Goal: Transaction & Acquisition: Book appointment/travel/reservation

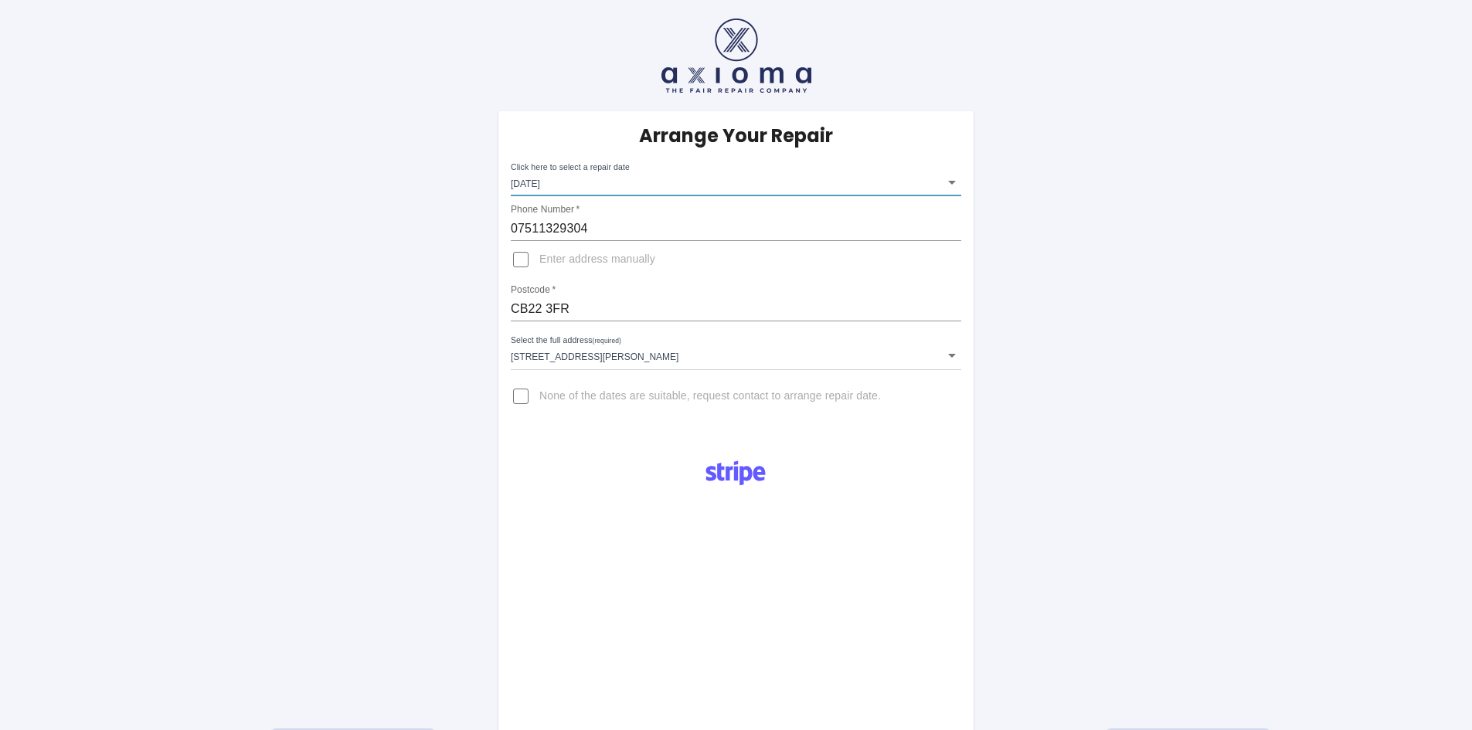
scroll to position [380, 0]
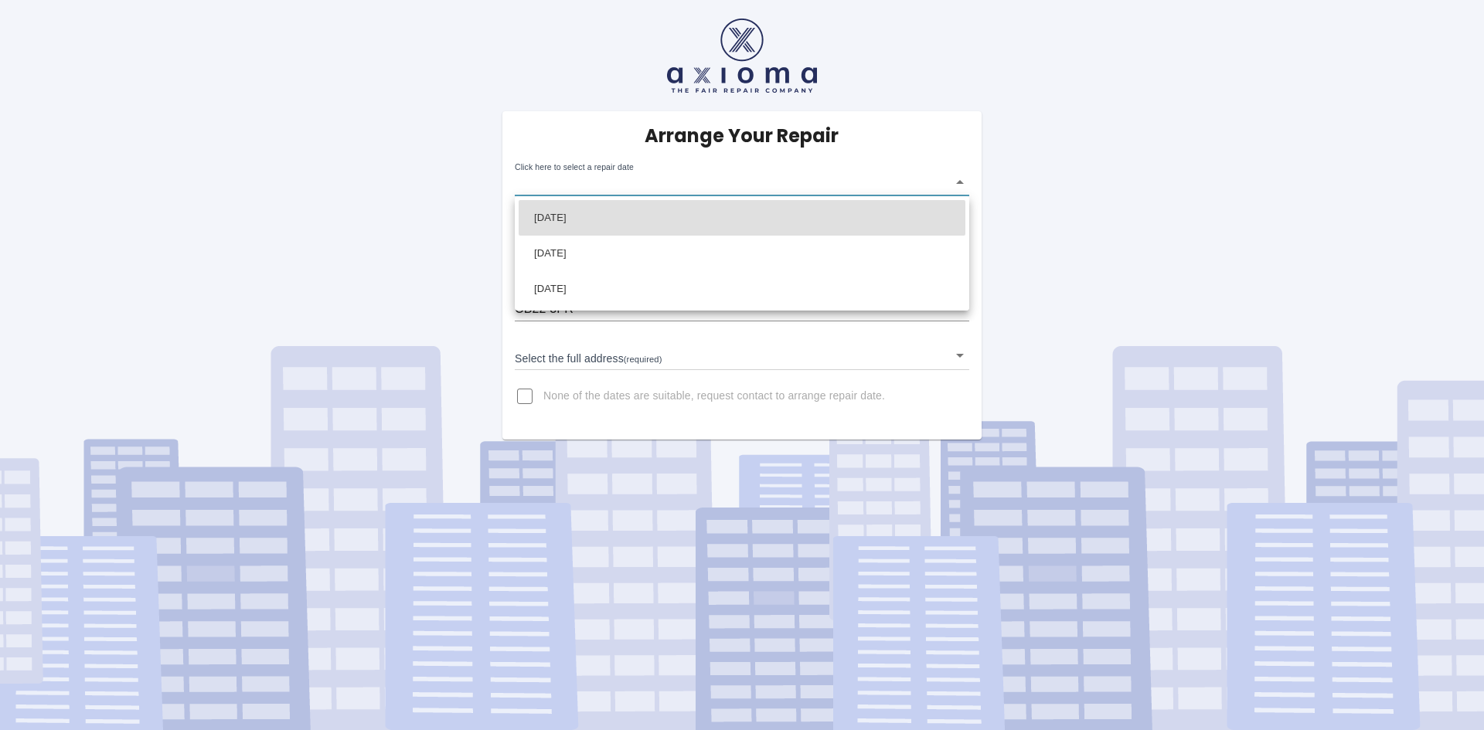
click at [959, 178] on body "Arrange Your Repair Click here to select a repair date ​ Phone Number   * 07511…" at bounding box center [742, 365] width 1484 height 730
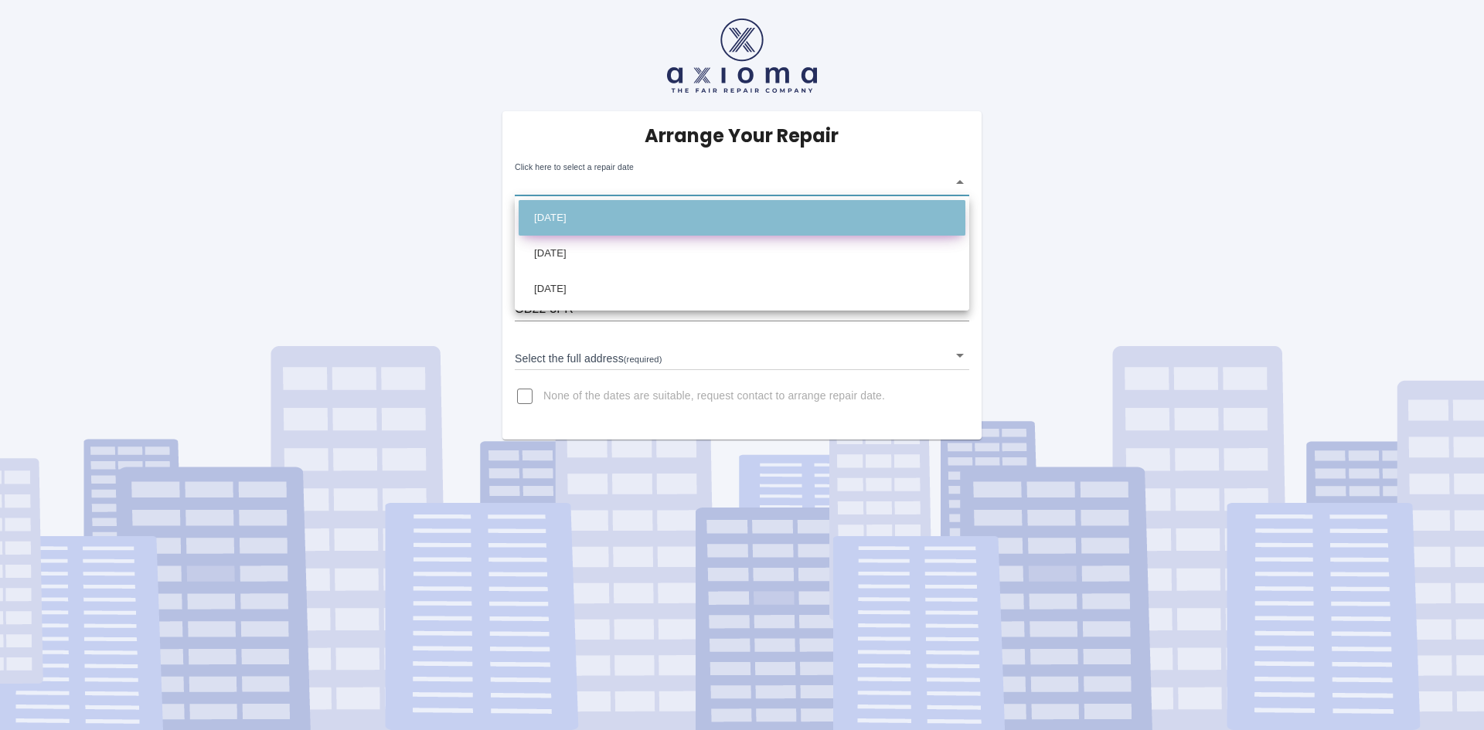
click at [681, 222] on li "[DATE]" at bounding box center [742, 218] width 447 height 36
type input "[DATE]T00:00:00.000Z"
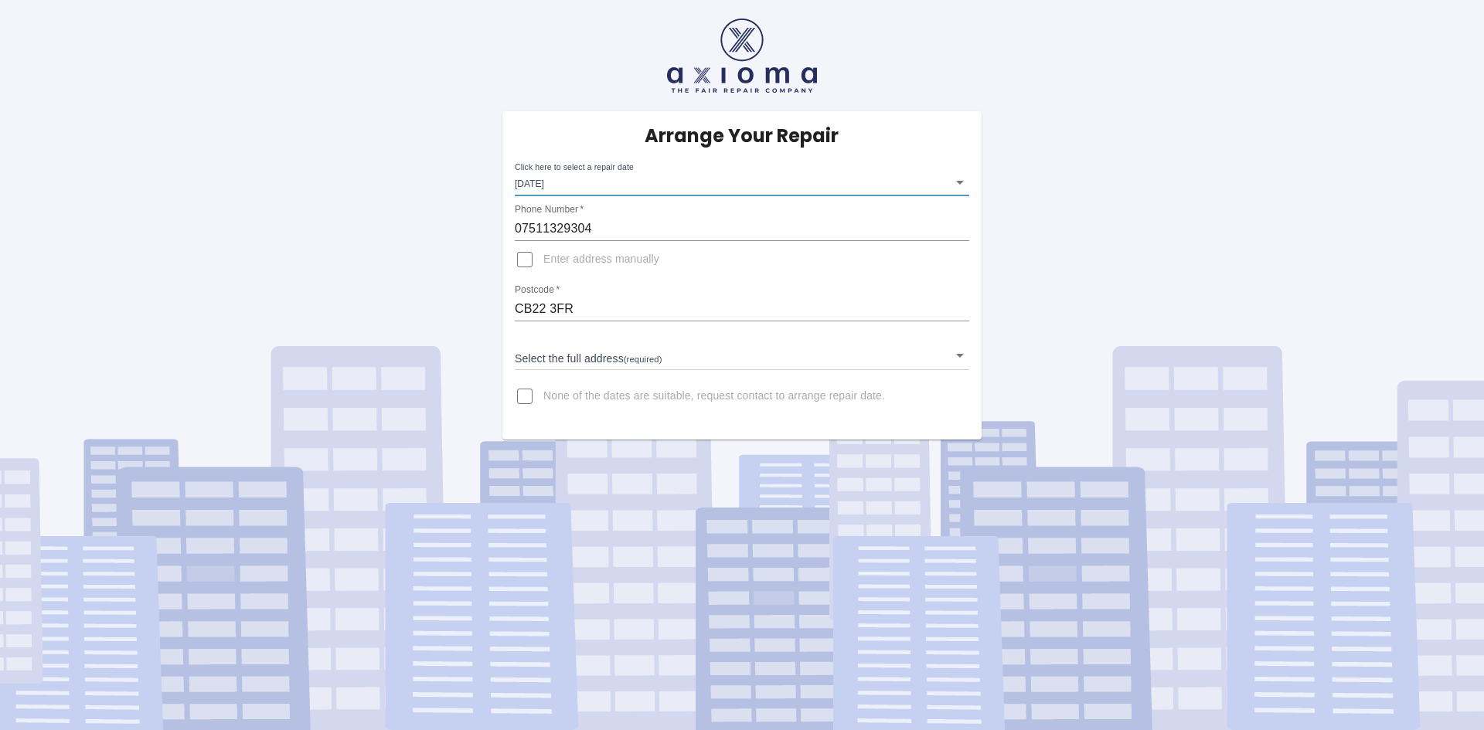
click at [595, 359] on body "Arrange Your Repair Click here to select a repair date [DATE] [DATE]T00:00:00.0…" at bounding box center [742, 365] width 1484 height 730
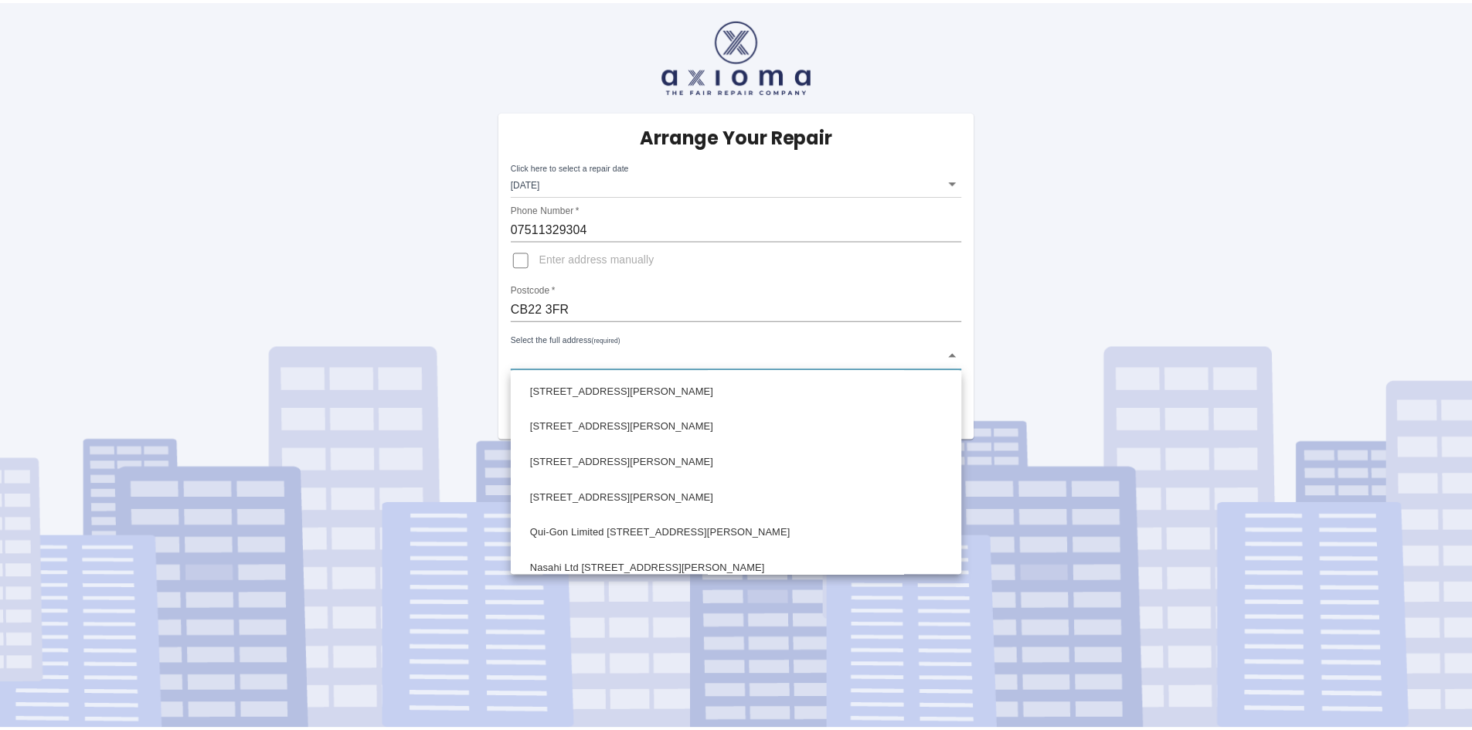
scroll to position [1082, 0]
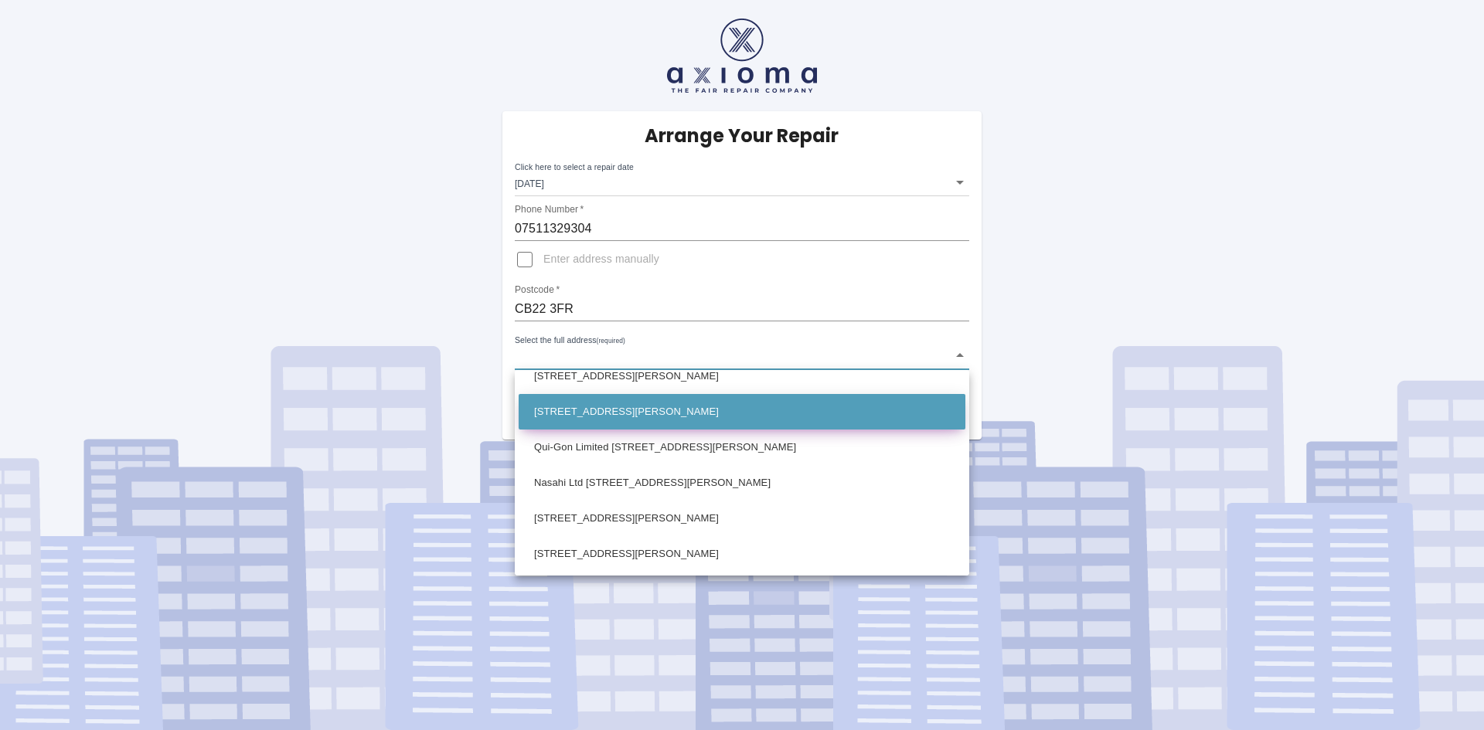
click at [614, 419] on li "[STREET_ADDRESS][PERSON_NAME]" at bounding box center [742, 412] width 447 height 36
type input "[STREET_ADDRESS][PERSON_NAME]"
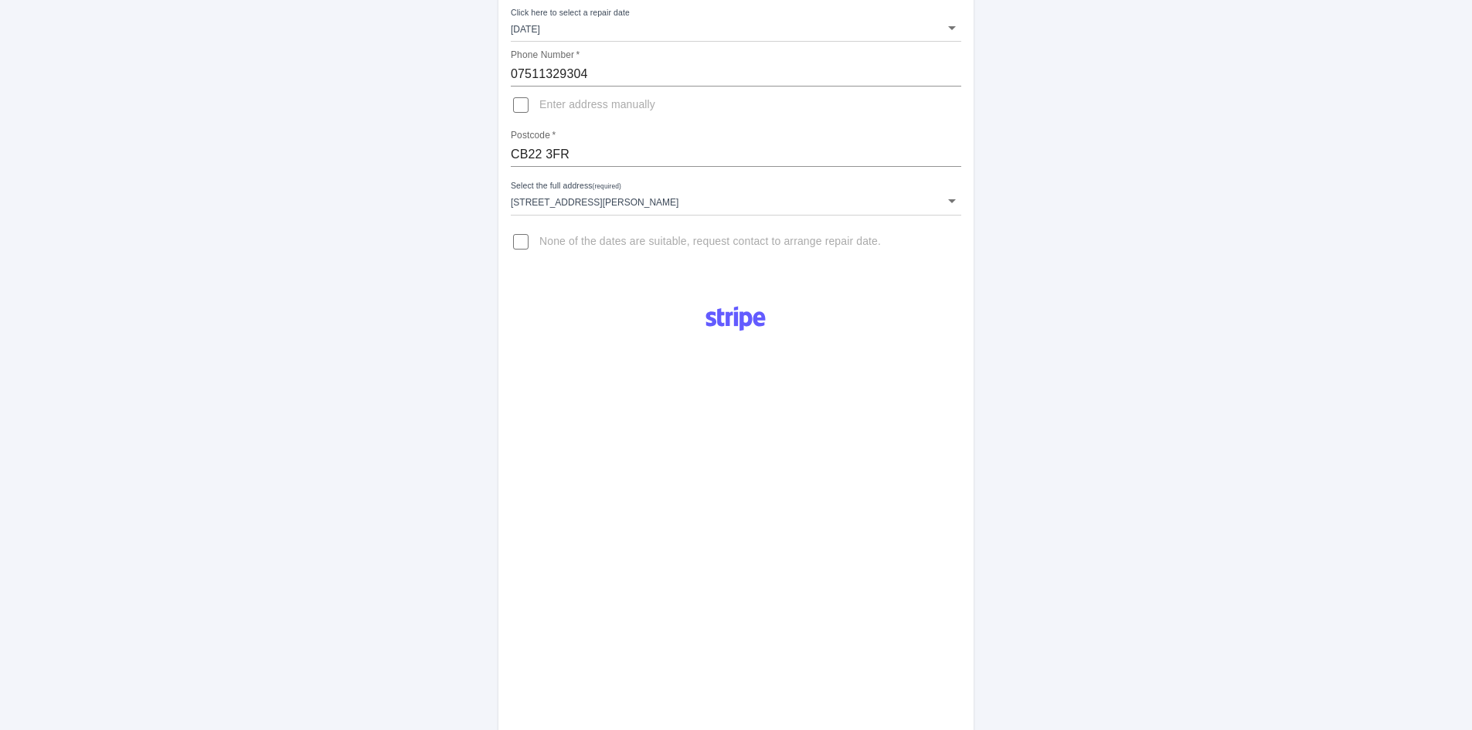
scroll to position [648, 0]
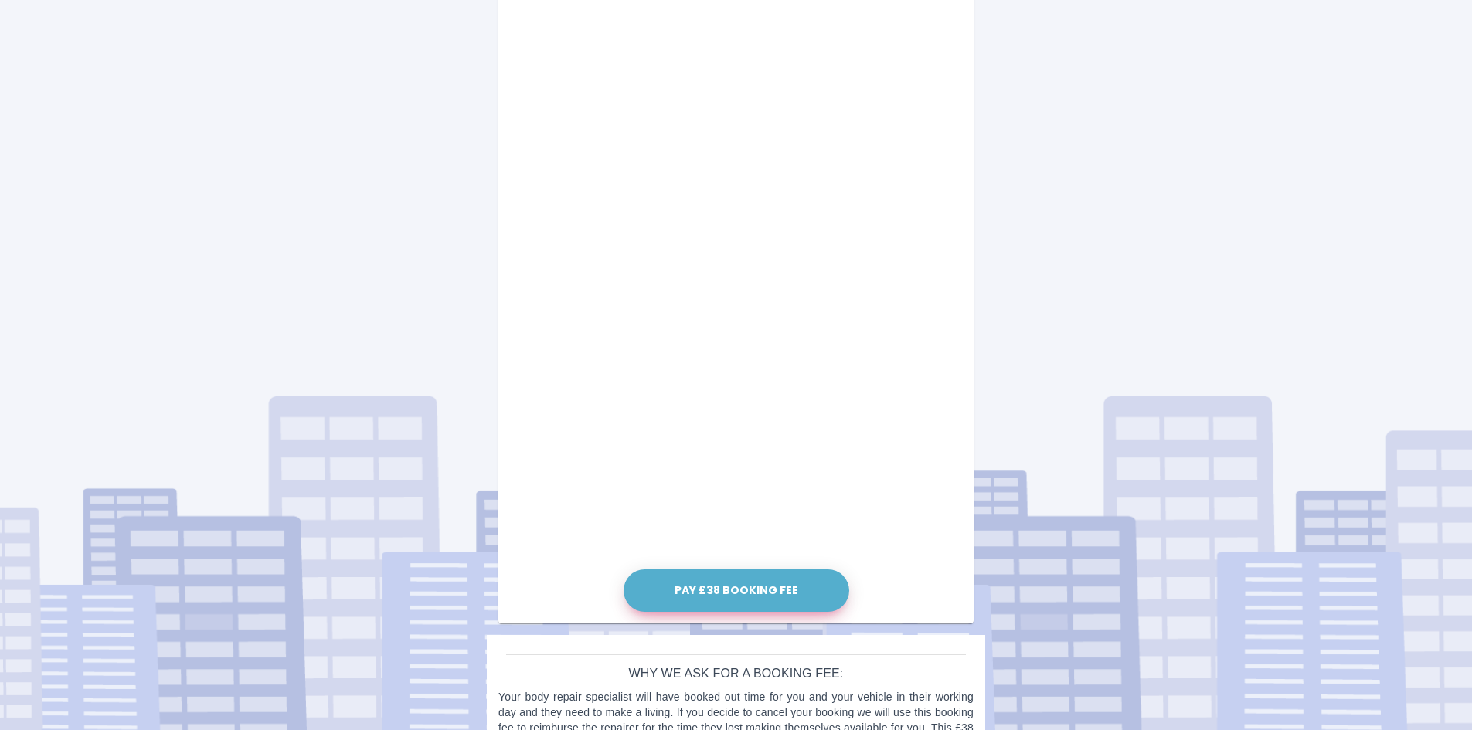
click at [740, 593] on button "Pay £38 Booking Fee" at bounding box center [737, 591] width 226 height 43
